Goal: Information Seeking & Learning: Learn about a topic

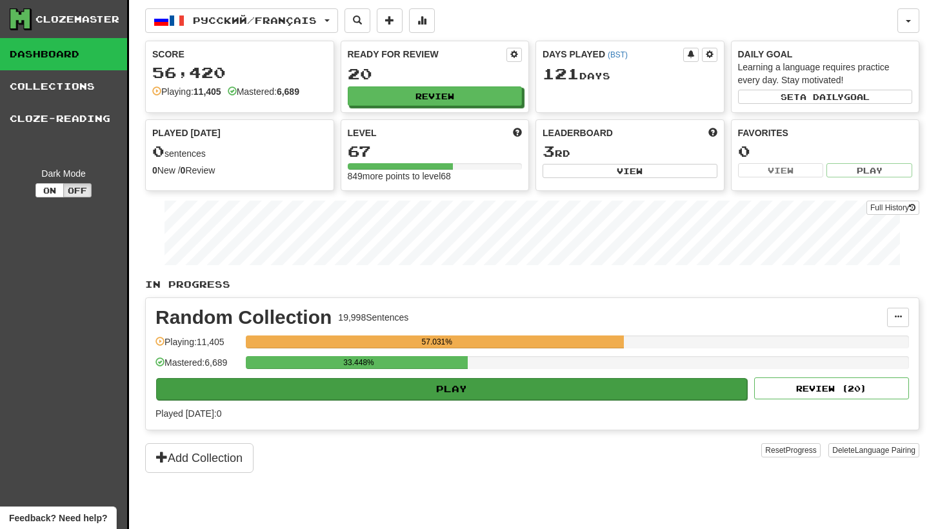
click at [478, 385] on button "Play" at bounding box center [451, 389] width 591 height 22
select select "********"
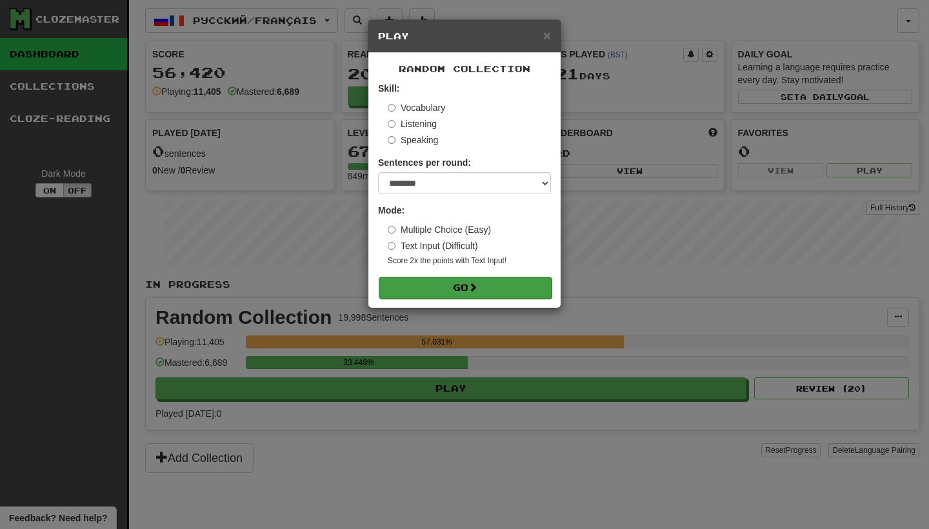
click at [475, 285] on span at bounding box center [472, 287] width 9 height 9
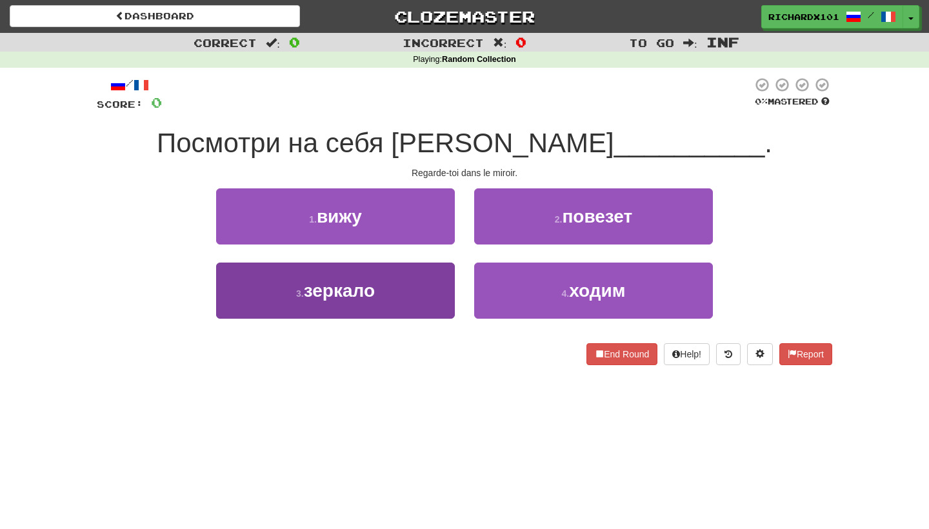
click at [405, 296] on button "3 . зеркало" at bounding box center [335, 291] width 239 height 56
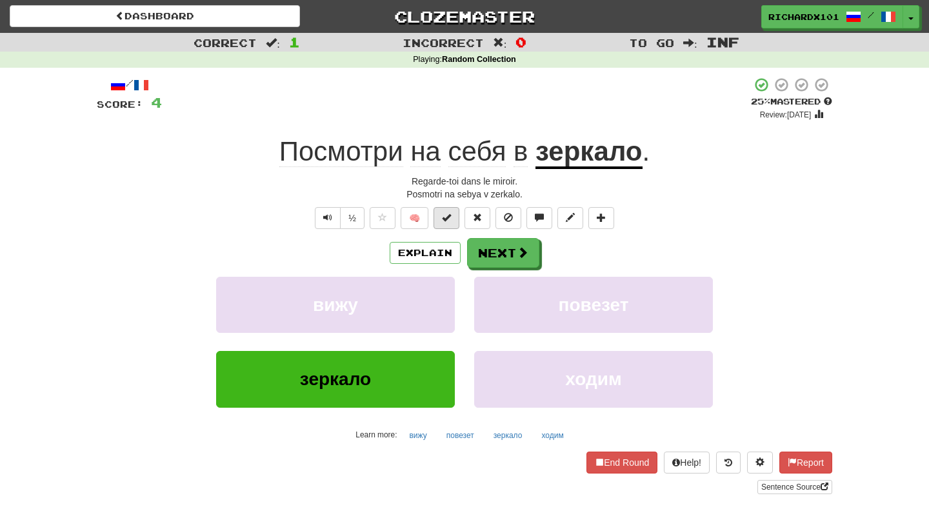
click at [447, 213] on span at bounding box center [446, 217] width 9 height 9
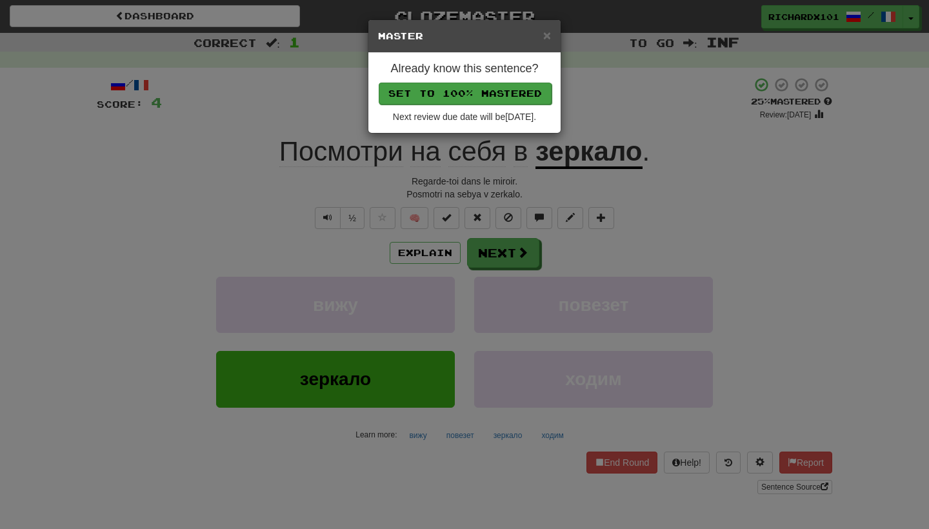
click at [486, 89] on button "Set to 100% Mastered" at bounding box center [465, 94] width 173 height 22
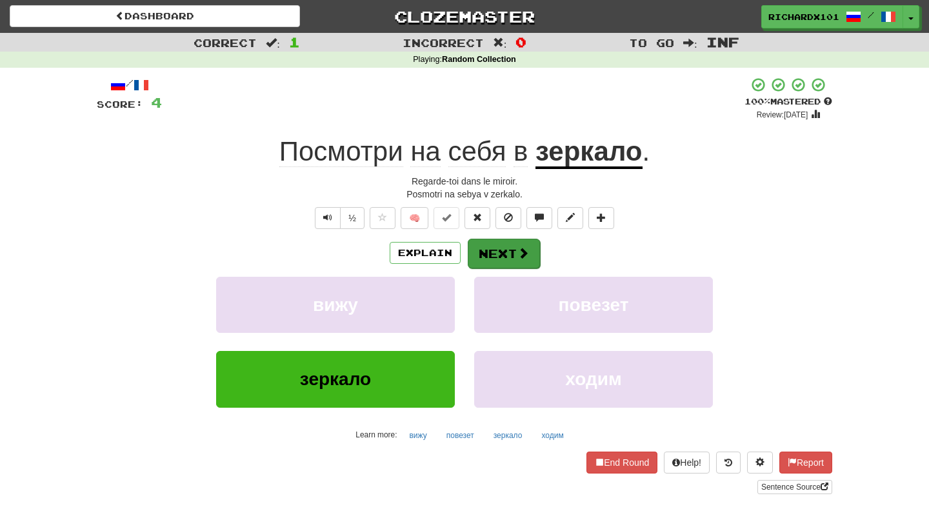
click at [510, 250] on button "Next" at bounding box center [504, 254] width 72 height 30
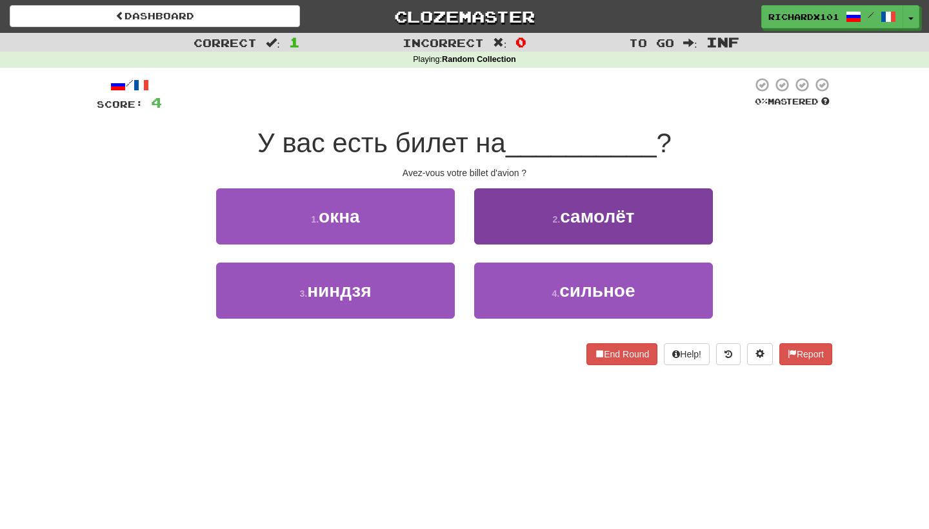
click at [534, 207] on button "2 . самолёт" at bounding box center [593, 216] width 239 height 56
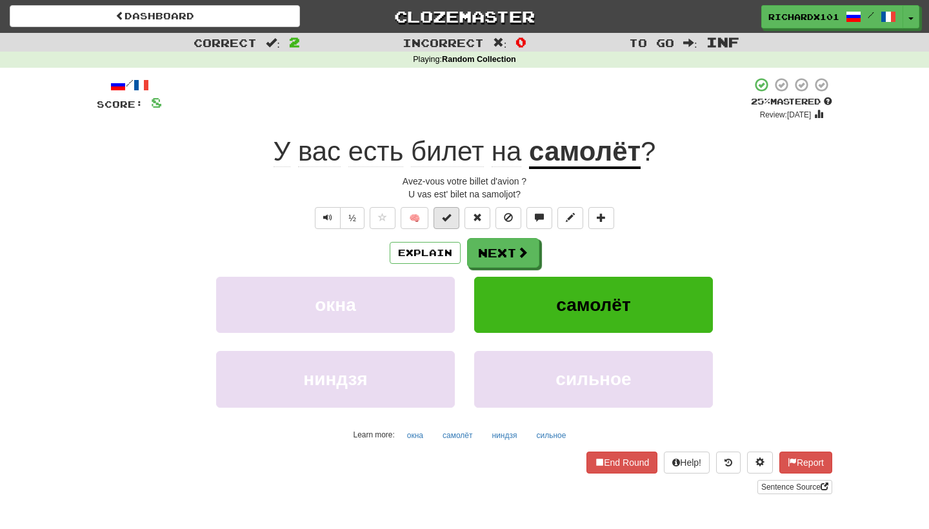
click at [456, 215] on button at bounding box center [447, 218] width 26 height 22
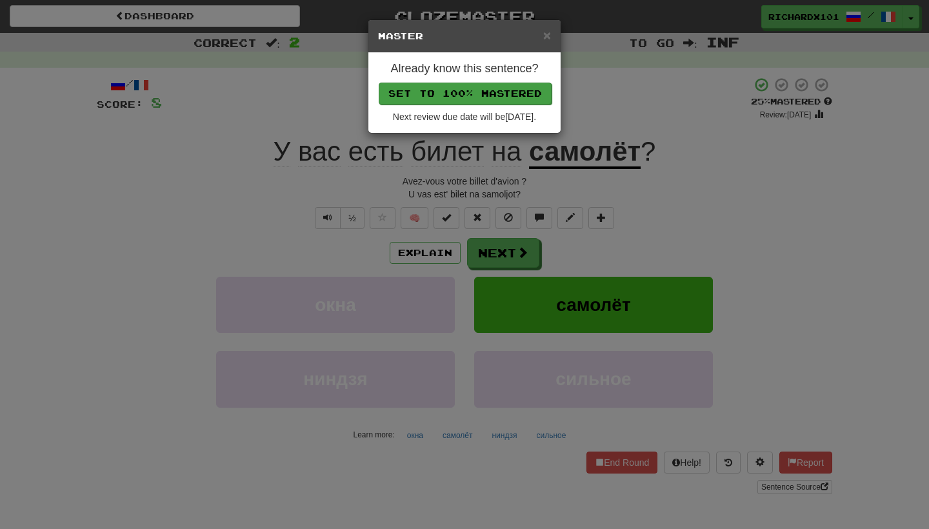
click at [490, 90] on button "Set to 100% Mastered" at bounding box center [465, 94] width 173 height 22
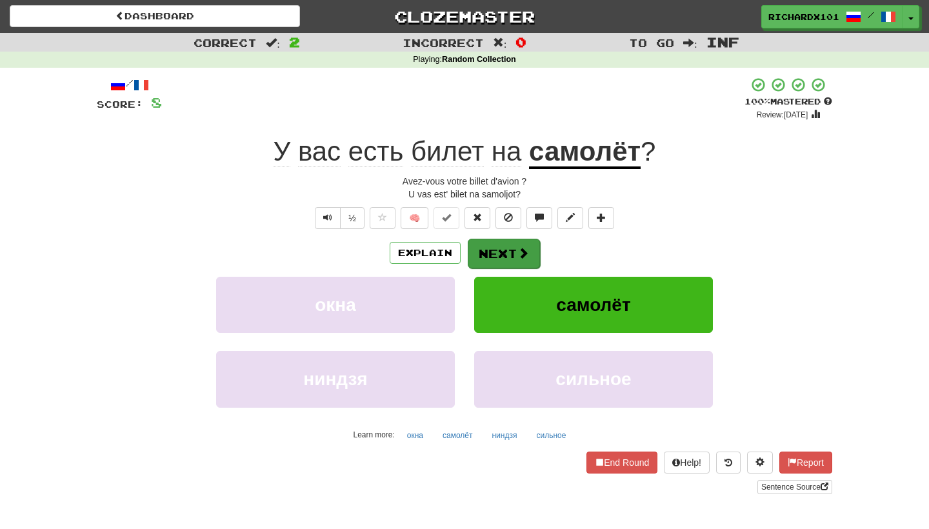
click at [507, 243] on button "Next" at bounding box center [504, 254] width 72 height 30
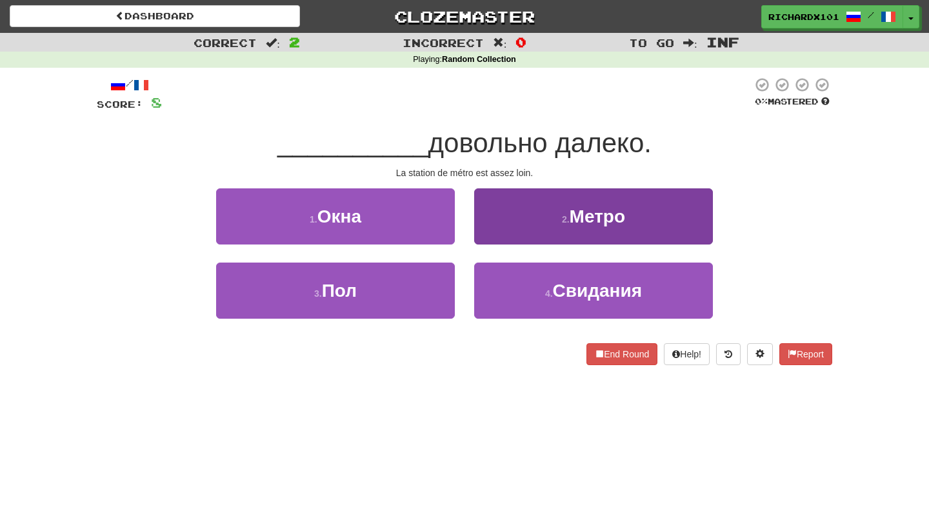
click at [517, 223] on button "2 . Метро" at bounding box center [593, 216] width 239 height 56
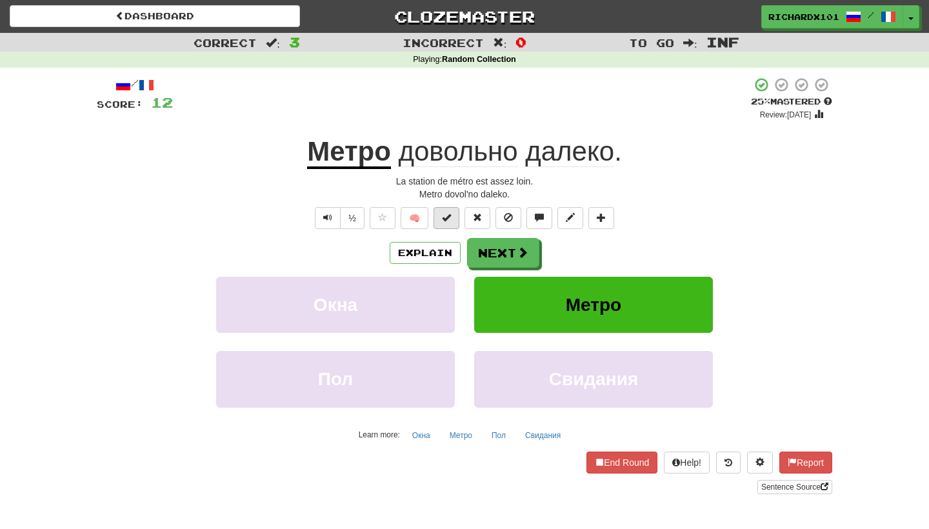
click at [457, 217] on button at bounding box center [447, 218] width 26 height 22
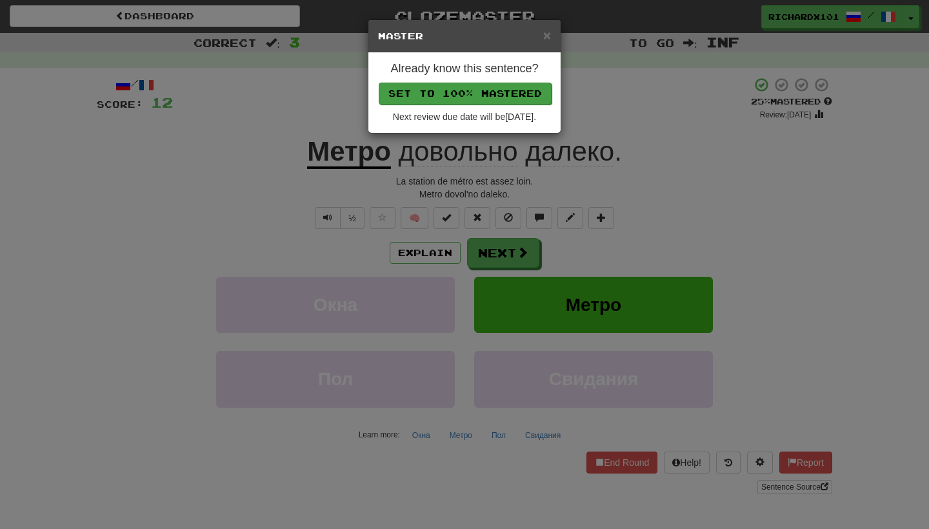
click at [497, 83] on button "Set to 100% Mastered" at bounding box center [465, 94] width 173 height 22
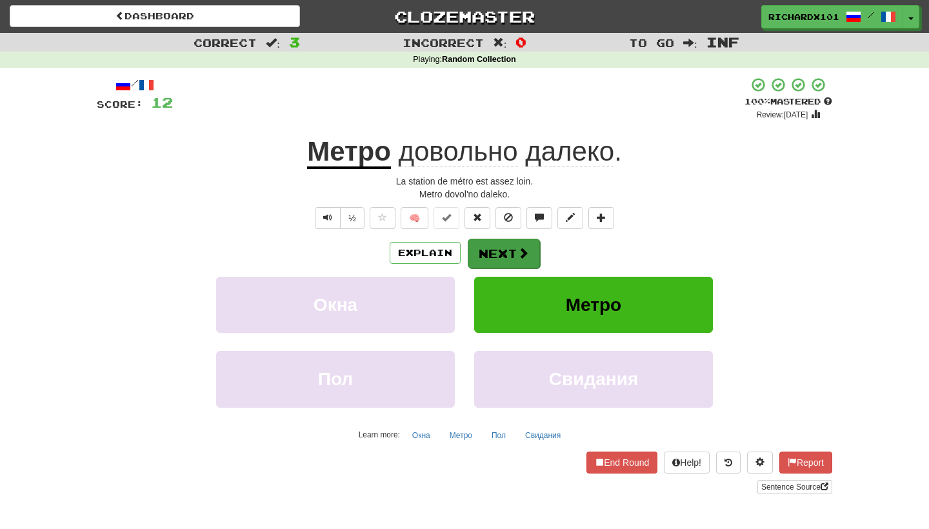
click at [502, 254] on button "Next" at bounding box center [504, 254] width 72 height 30
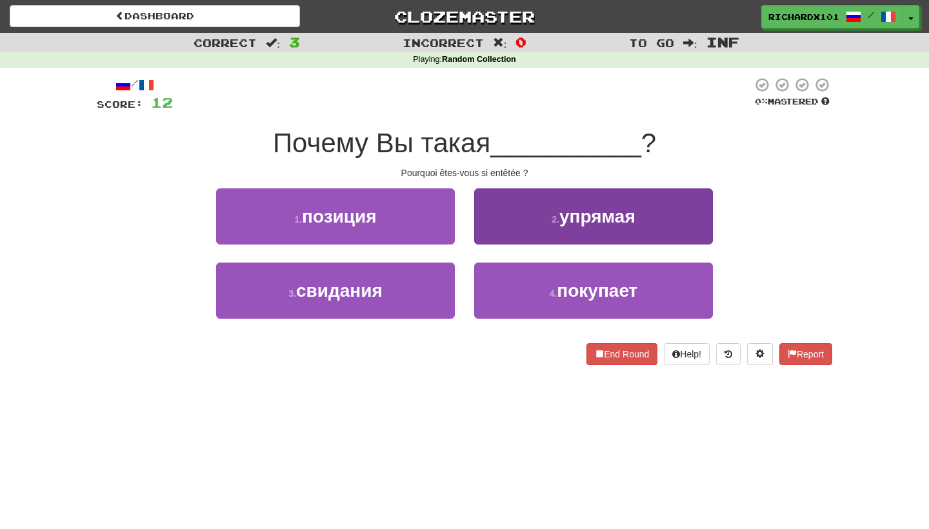
click at [526, 210] on button "2 . упрямая" at bounding box center [593, 216] width 239 height 56
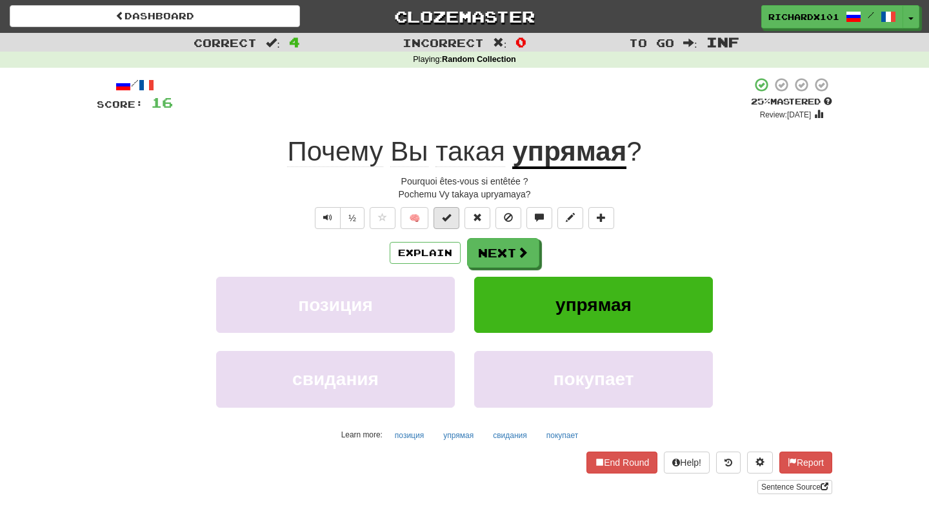
click at [454, 216] on button at bounding box center [447, 218] width 26 height 22
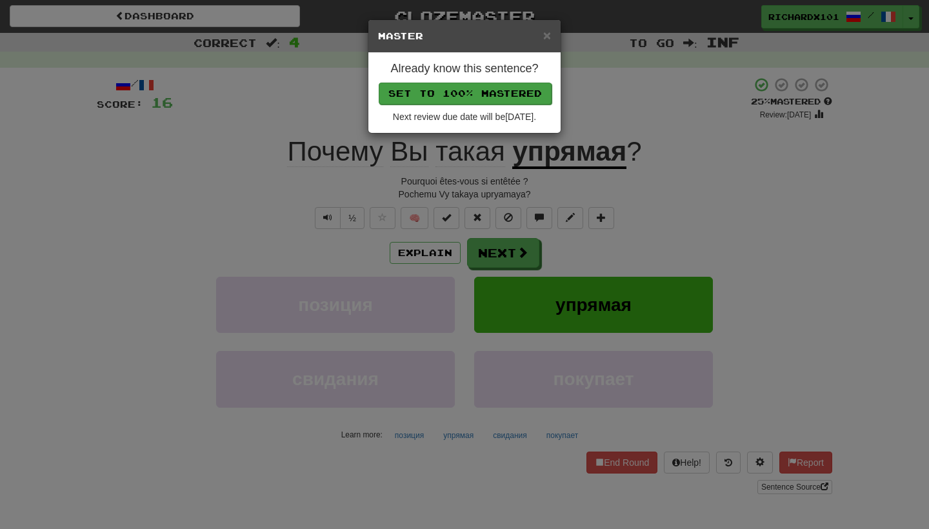
click at [517, 86] on button "Set to 100% Mastered" at bounding box center [465, 94] width 173 height 22
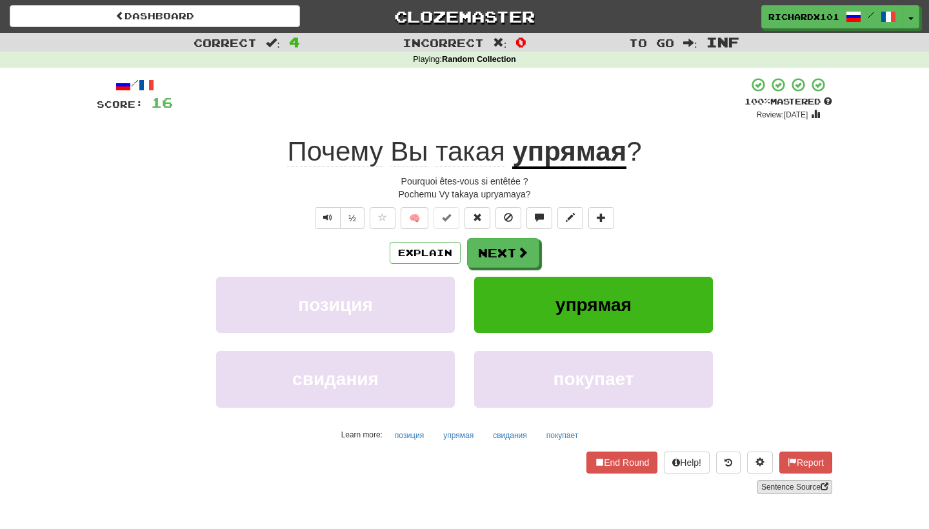
click at [774, 485] on link "Sentence Source" at bounding box center [795, 487] width 75 height 14
click at [490, 254] on button "Next" at bounding box center [504, 254] width 72 height 30
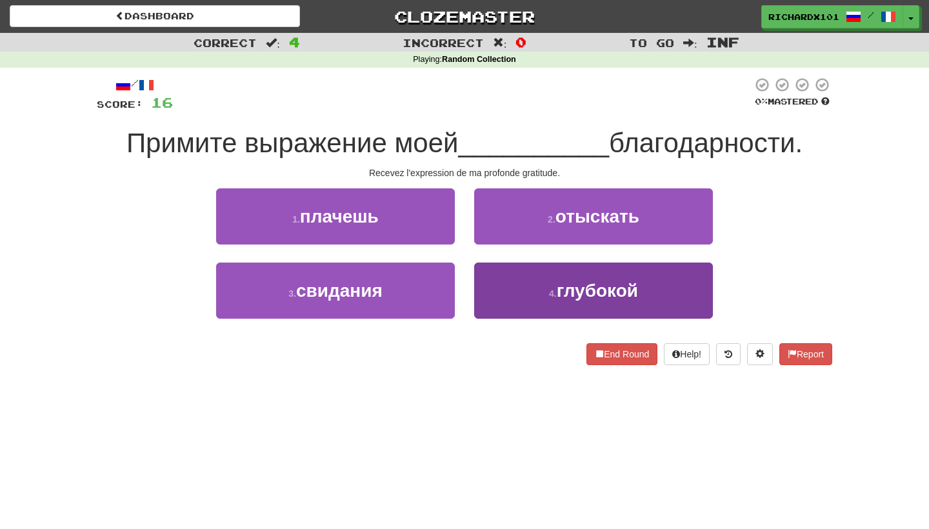
click at [505, 283] on button "4 . глубокой" at bounding box center [593, 291] width 239 height 56
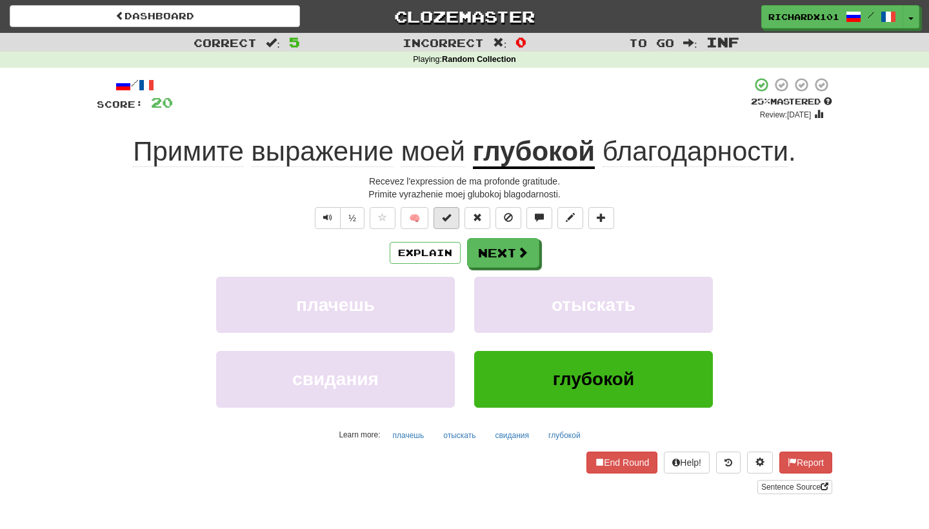
click at [449, 213] on span at bounding box center [446, 217] width 9 height 9
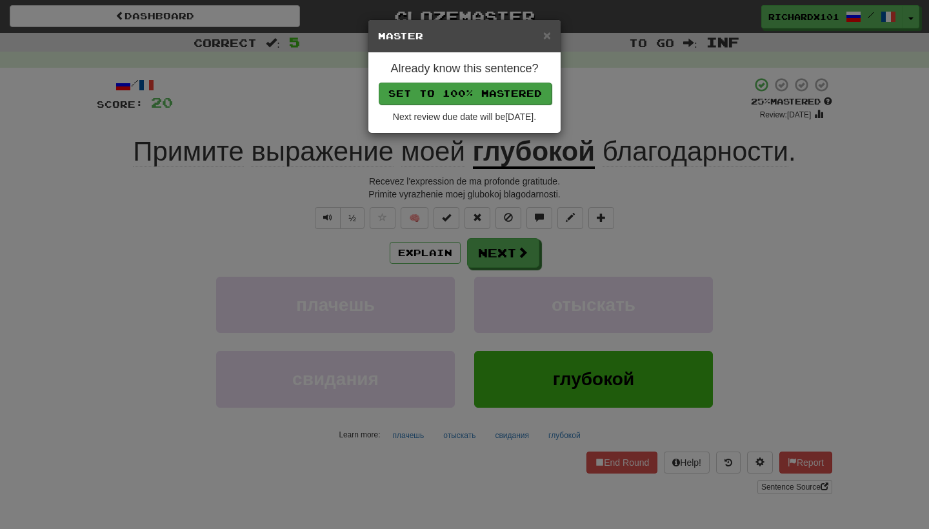
click at [477, 95] on button "Set to 100% Mastered" at bounding box center [465, 94] width 173 height 22
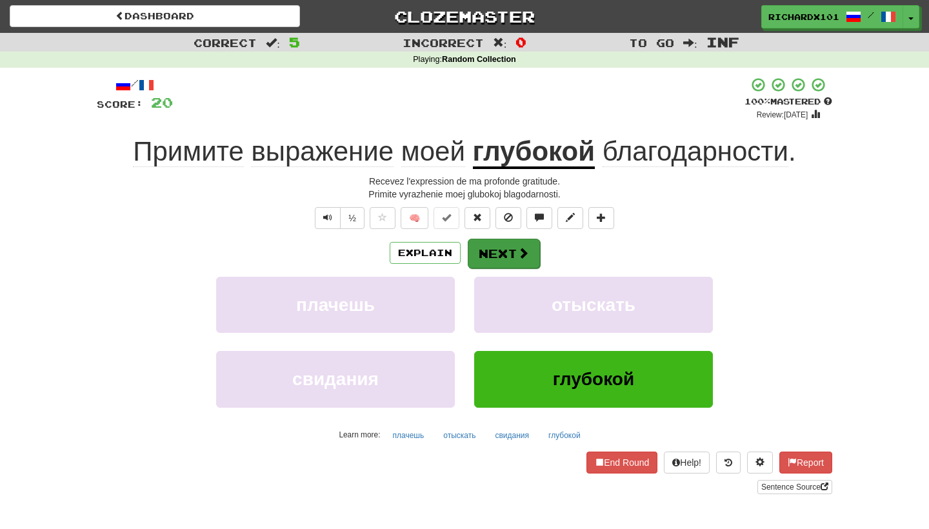
click at [482, 250] on button "Next" at bounding box center [504, 254] width 72 height 30
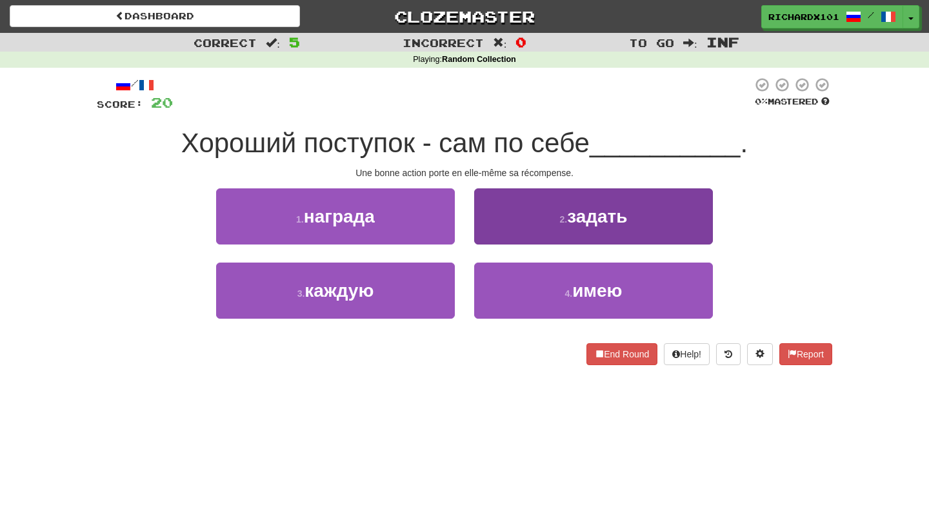
click at [499, 226] on button "2 . задать" at bounding box center [593, 216] width 239 height 56
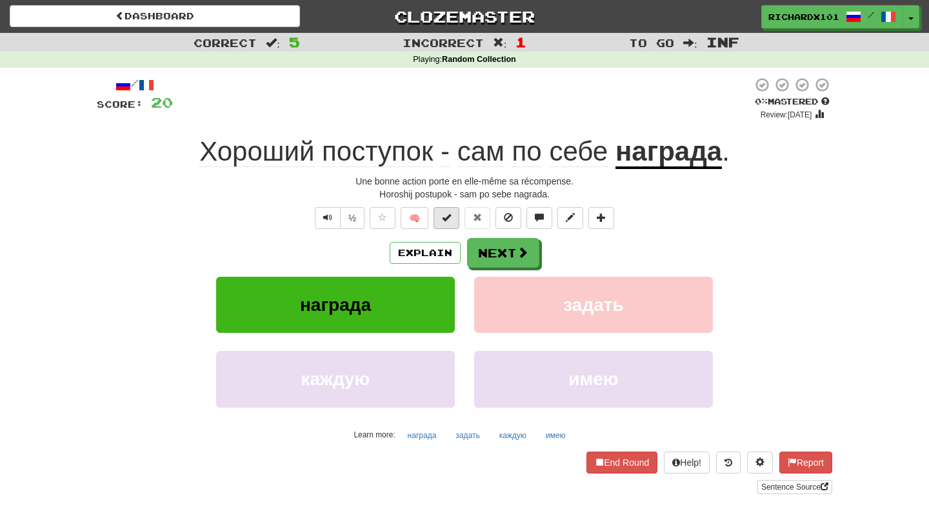
click at [445, 215] on span at bounding box center [446, 217] width 9 height 9
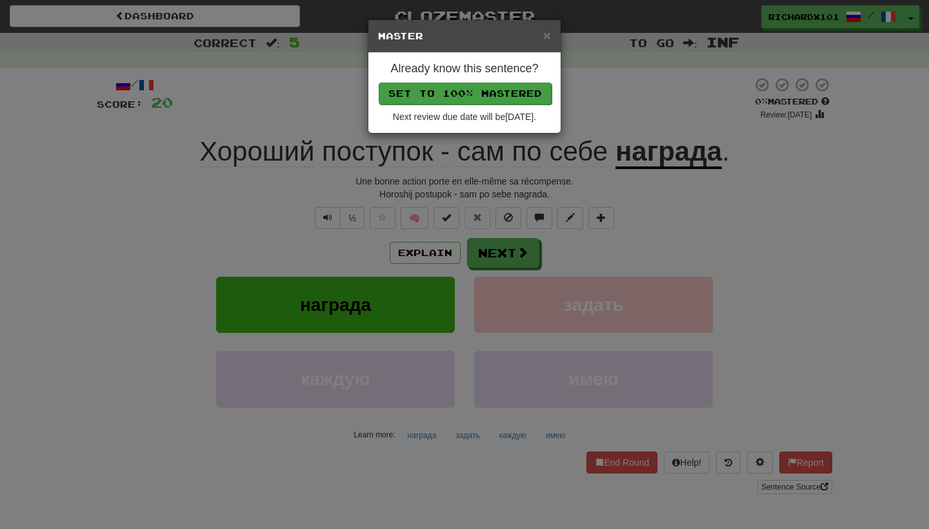
click at [496, 92] on button "Set to 100% Mastered" at bounding box center [465, 94] width 173 height 22
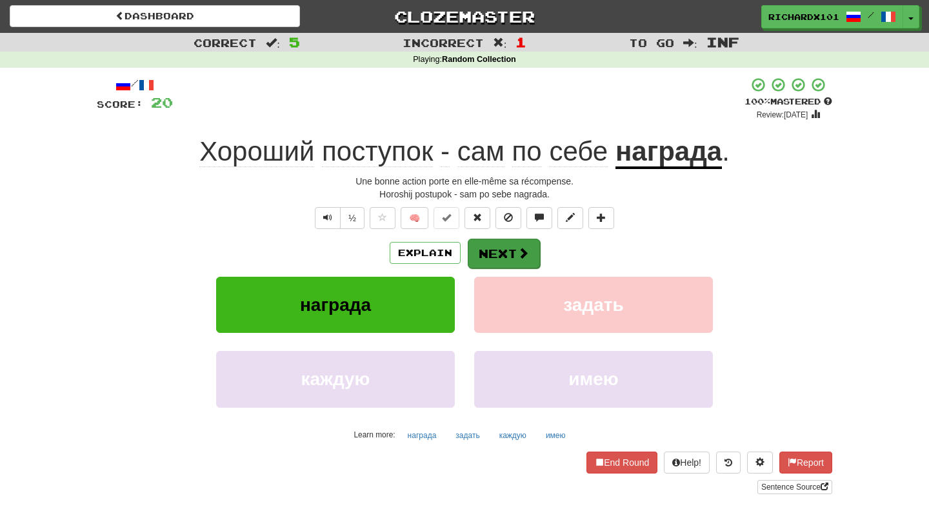
click at [496, 261] on button "Next" at bounding box center [504, 254] width 72 height 30
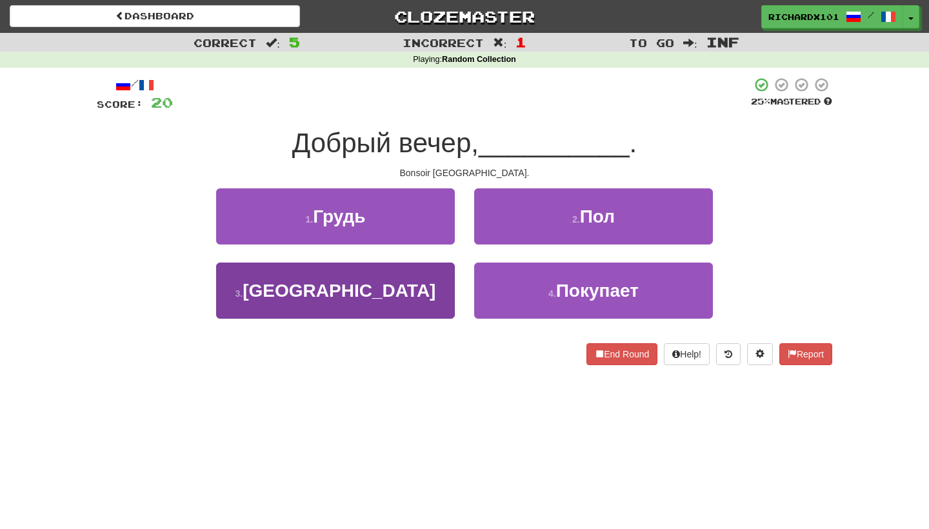
click at [439, 298] on button "3 . Чикаго" at bounding box center [335, 291] width 239 height 56
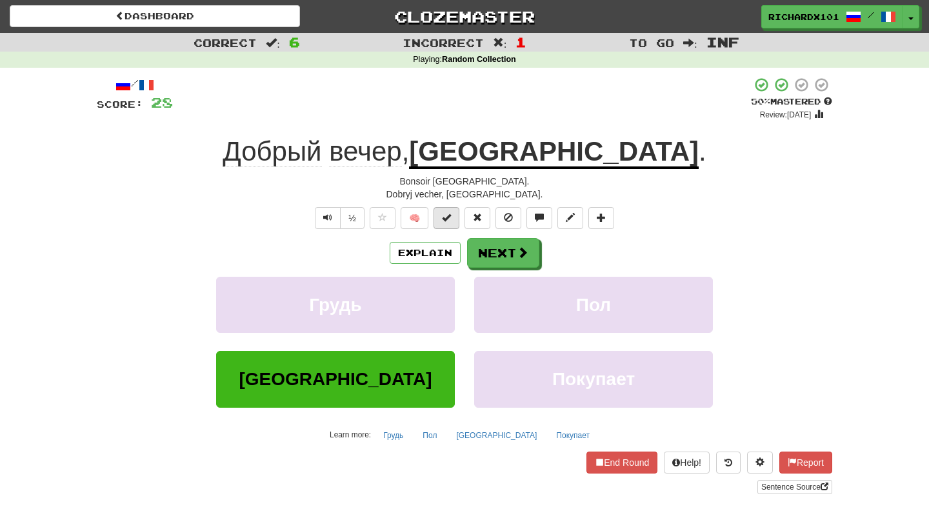
click at [453, 215] on button at bounding box center [447, 218] width 26 height 22
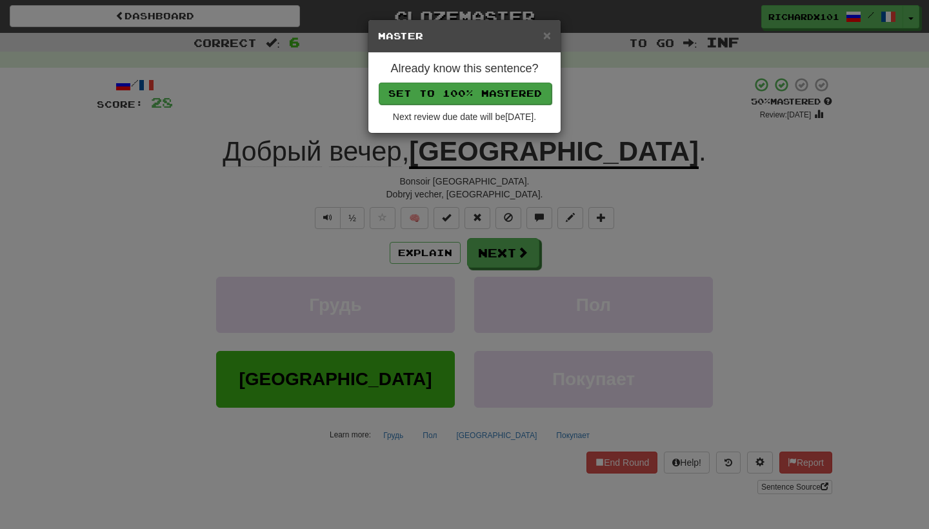
click at [490, 88] on button "Set to 100% Mastered" at bounding box center [465, 94] width 173 height 22
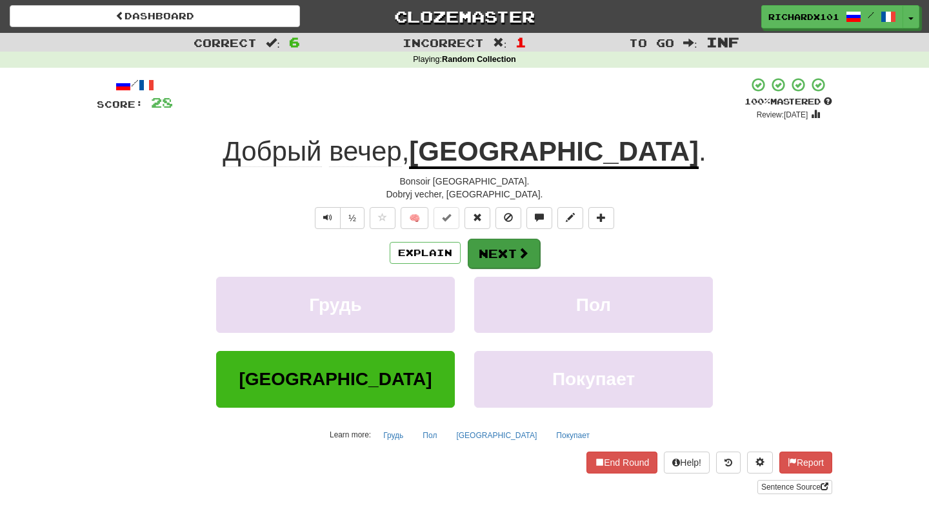
click at [494, 248] on button "Next" at bounding box center [504, 254] width 72 height 30
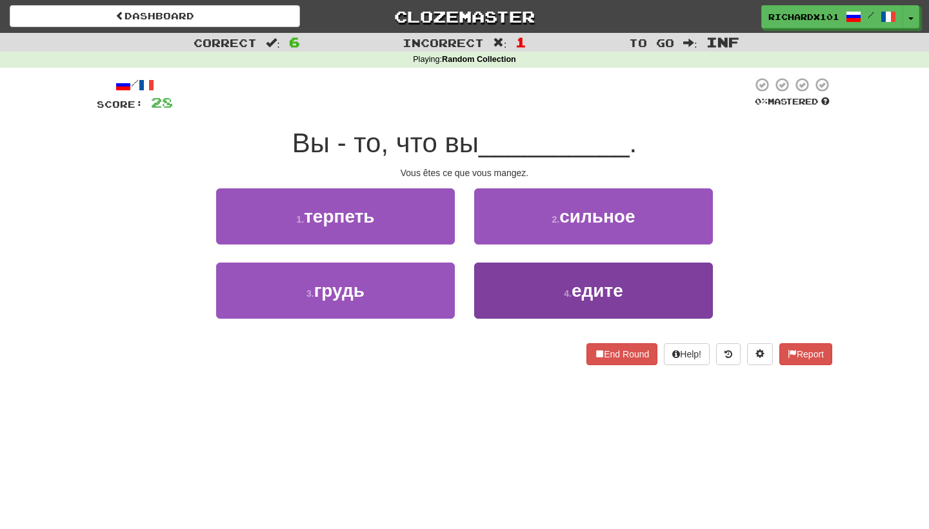
click at [498, 287] on button "4 . едите" at bounding box center [593, 291] width 239 height 56
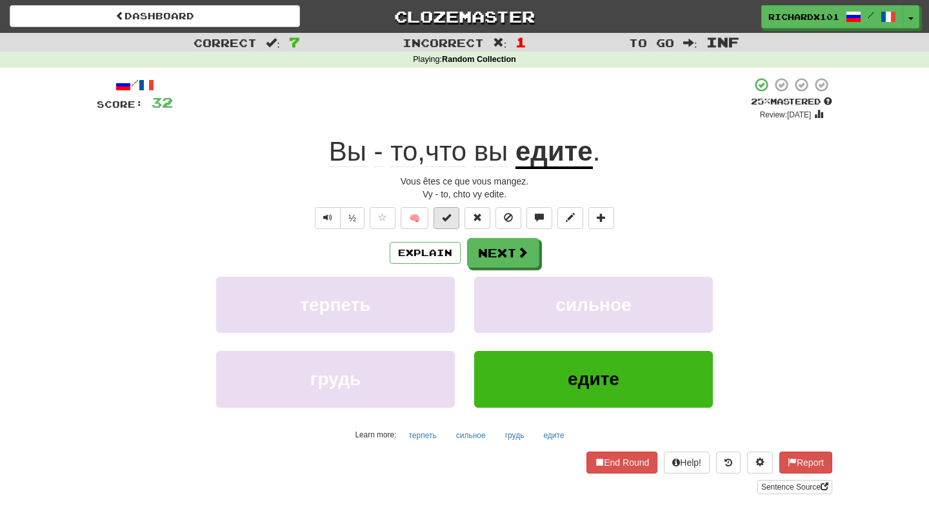
click at [449, 221] on span at bounding box center [446, 217] width 9 height 9
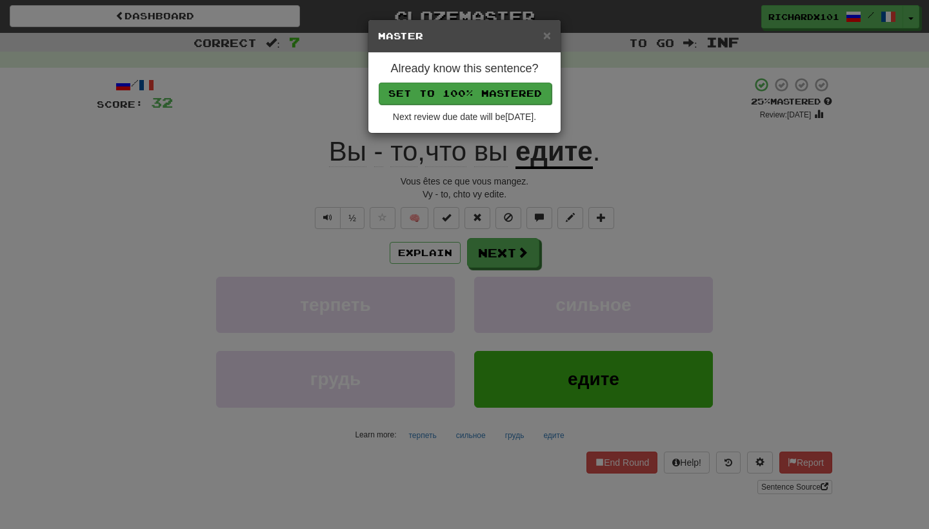
click at [502, 86] on button "Set to 100% Mastered" at bounding box center [465, 94] width 173 height 22
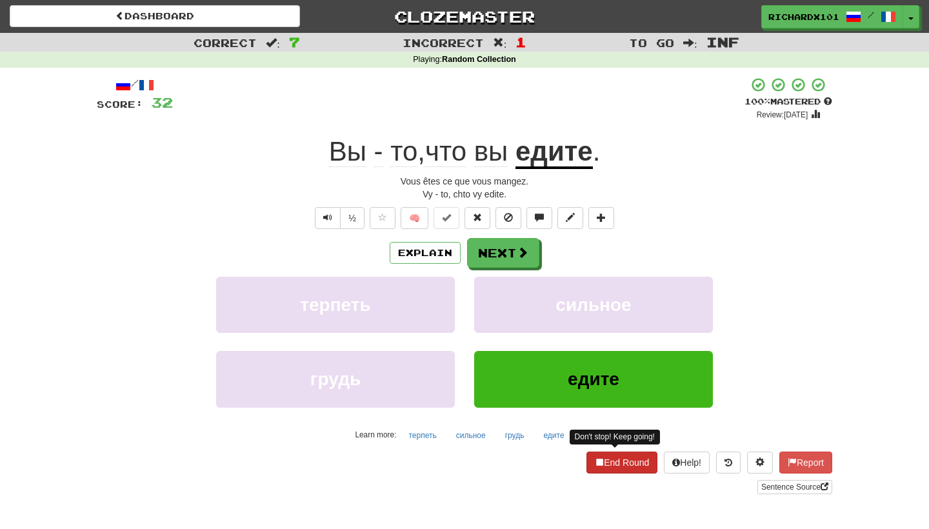
click at [610, 467] on button "End Round" at bounding box center [622, 463] width 71 height 22
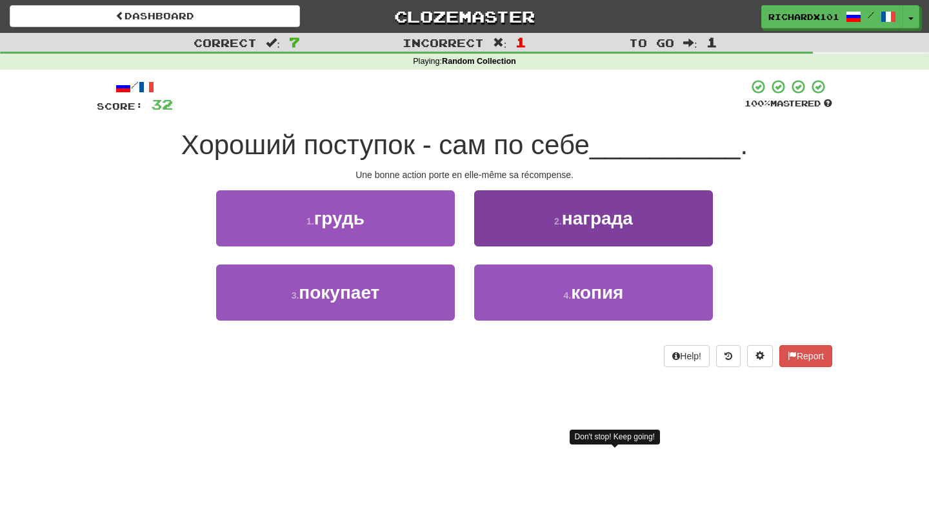
click at [618, 205] on button "2 . награда" at bounding box center [593, 218] width 239 height 56
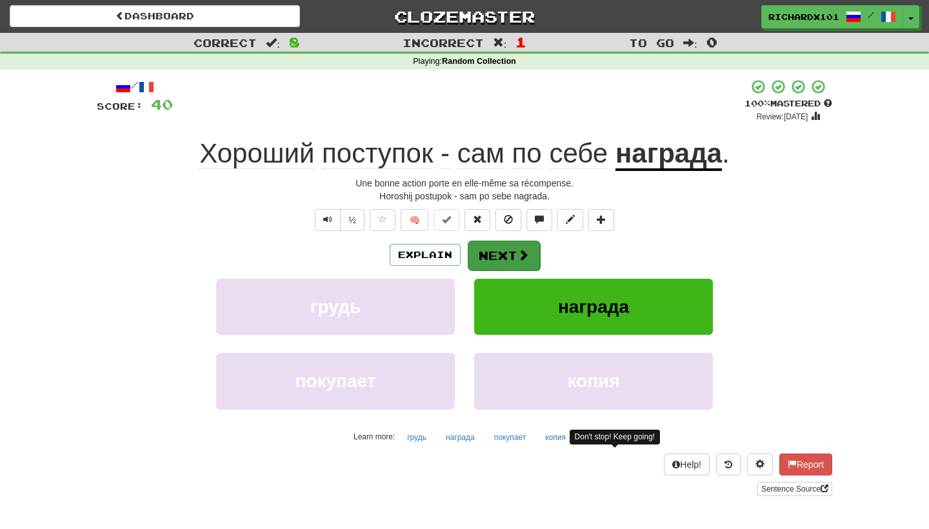
click at [525, 252] on span at bounding box center [523, 255] width 12 height 12
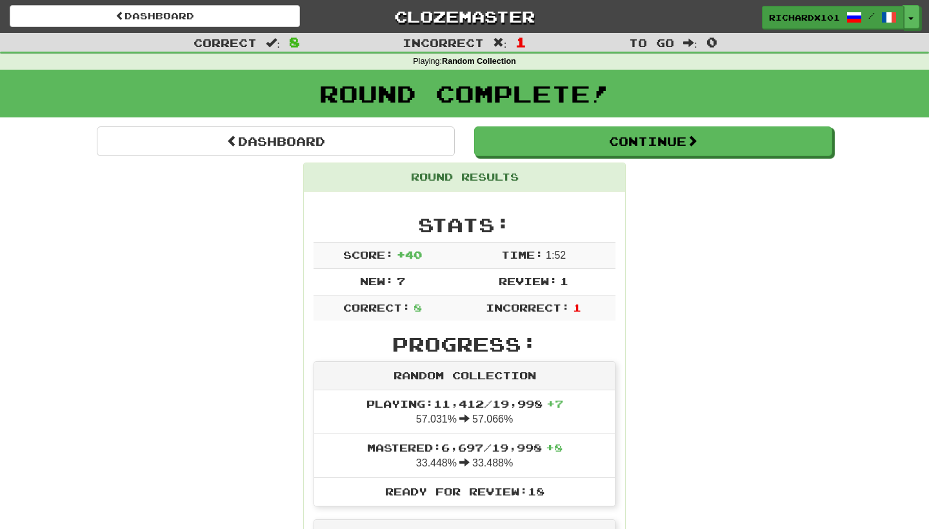
click at [843, 19] on link "RichardX101 /" at bounding box center [833, 17] width 142 height 23
